Goal: Check status: Check status

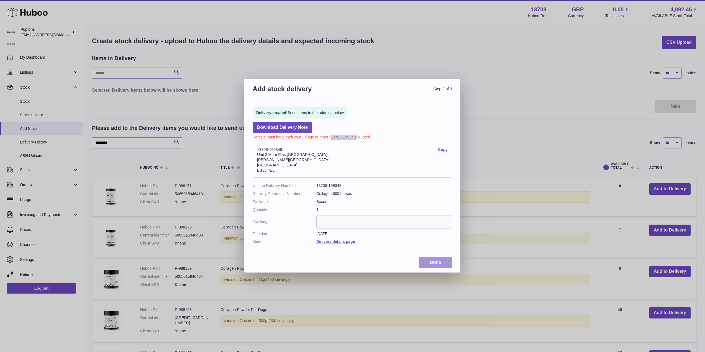
click at [434, 266] on link "Done" at bounding box center [435, 262] width 33 height 11
click at [434, 265] on link "Done" at bounding box center [435, 262] width 33 height 11
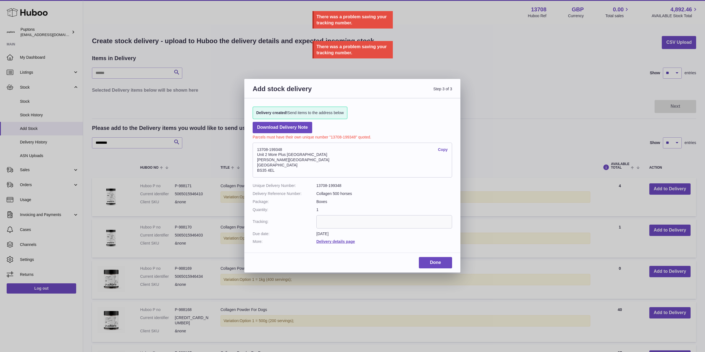
drag, startPoint x: 458, startPoint y: 58, endPoint x: 404, endPoint y: 53, distance: 53.9
click at [420, 54] on div "Add stock delivery Step 3 of 3 Delivery created! Send items to the address belo…" at bounding box center [352, 176] width 705 height 352
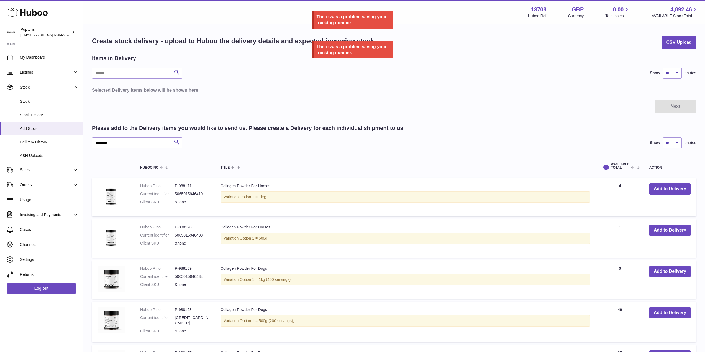
click at [22, 105] on link "Stock" at bounding box center [41, 102] width 83 height 14
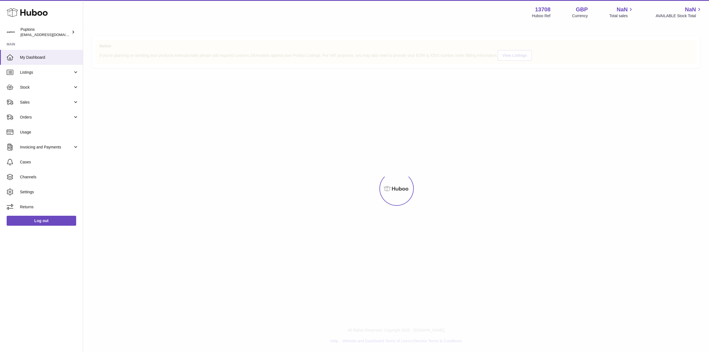
click at [27, 102] on span "Sales" at bounding box center [46, 102] width 53 height 5
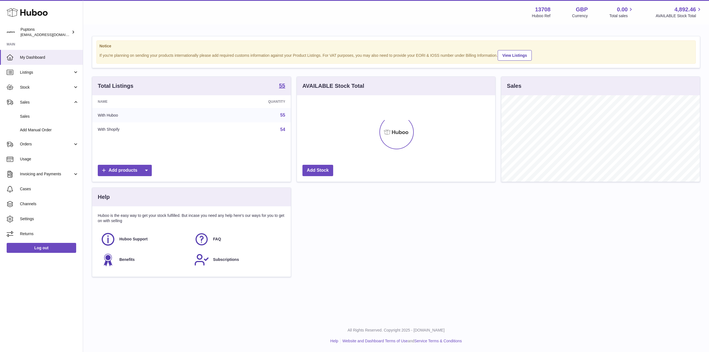
scroll to position [276801, 276689]
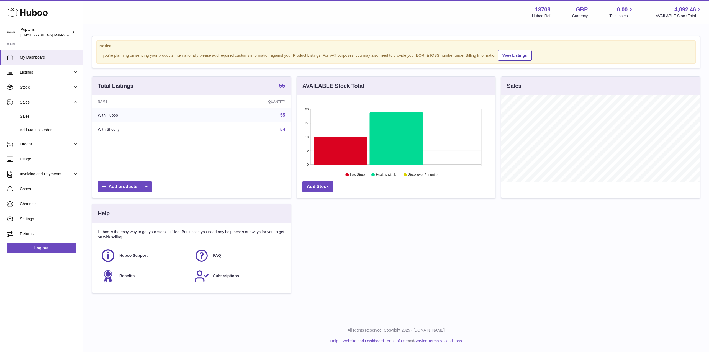
click at [31, 90] on span "Stock" at bounding box center [46, 87] width 53 height 5
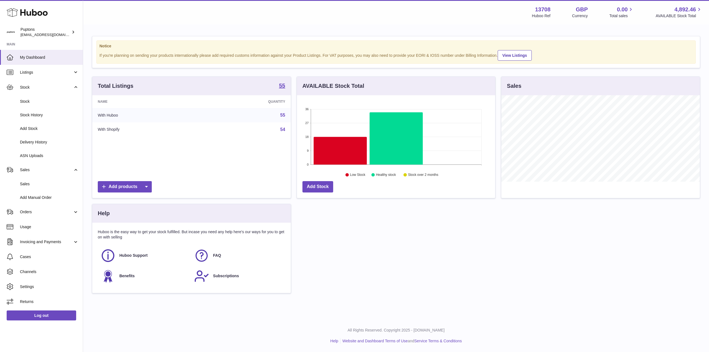
click at [33, 99] on span "Stock" at bounding box center [49, 101] width 59 height 5
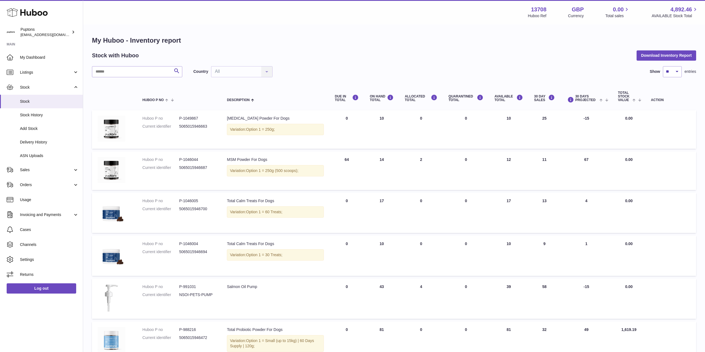
click at [44, 140] on span "Delivery History" at bounding box center [49, 142] width 59 height 5
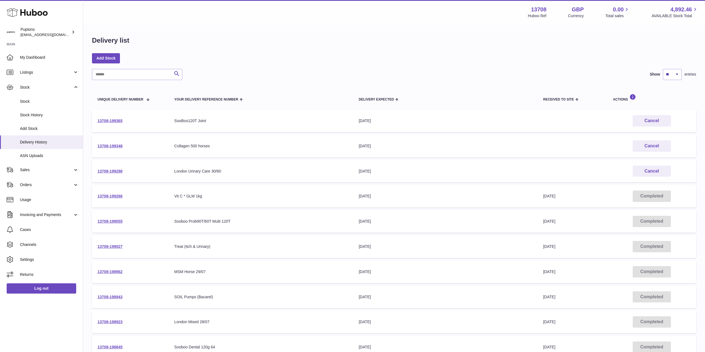
click at [108, 121] on link "13708-199365" at bounding box center [109, 121] width 25 height 4
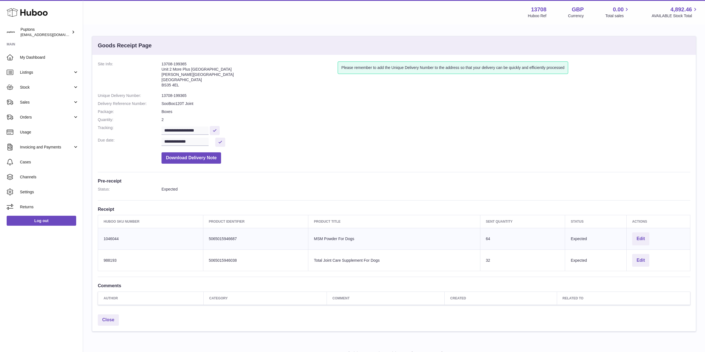
click at [282, 143] on dd "**********" at bounding box center [425, 142] width 529 height 9
